Goal: Task Accomplishment & Management: Manage account settings

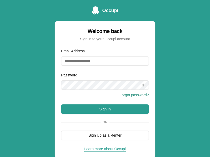
click at [105, 109] on button "Sign In" at bounding box center [105, 109] width 88 height 9
